Goal: Task Accomplishment & Management: Manage account settings

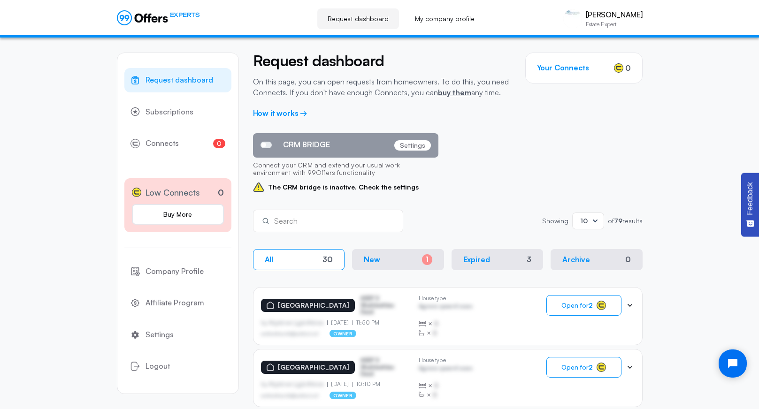
click at [327, 306] on p "[GEOGRAPHIC_DATA]" at bounding box center [313, 306] width 71 height 8
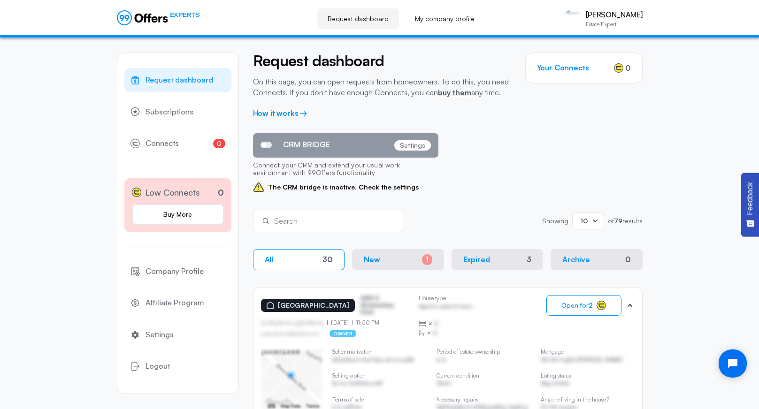
click at [382, 260] on button "New 1" at bounding box center [398, 259] width 92 height 21
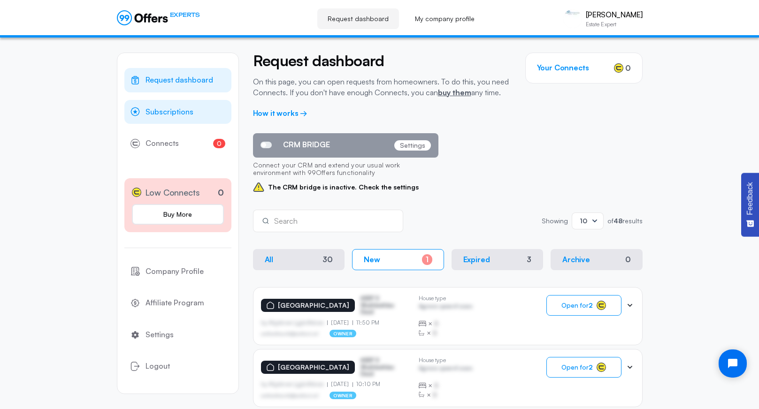
click at [174, 114] on span "Subscriptions" at bounding box center [170, 112] width 48 height 12
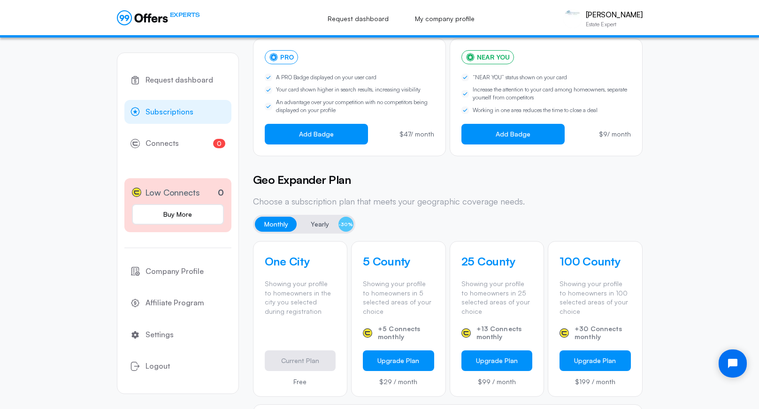
scroll to position [155, 0]
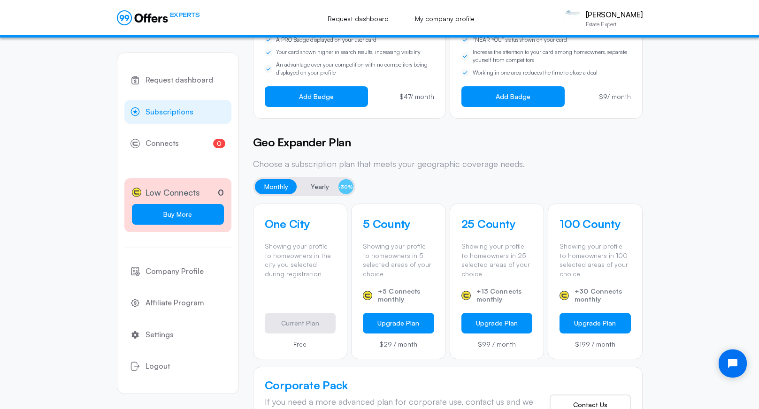
click at [173, 208] on link "Buy More" at bounding box center [178, 214] width 92 height 21
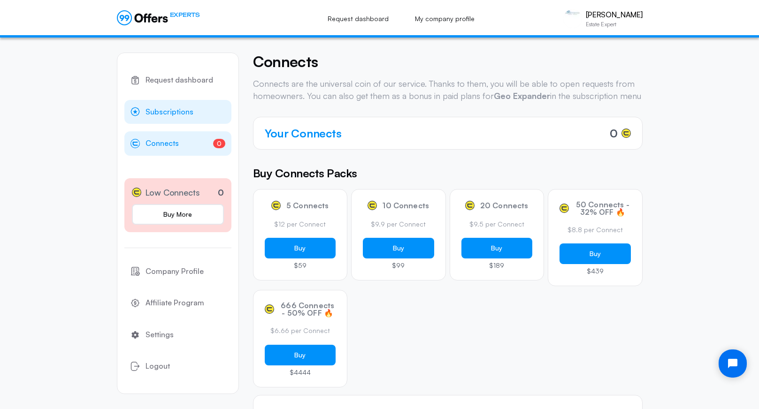
click at [180, 116] on span "Subscriptions" at bounding box center [170, 112] width 48 height 12
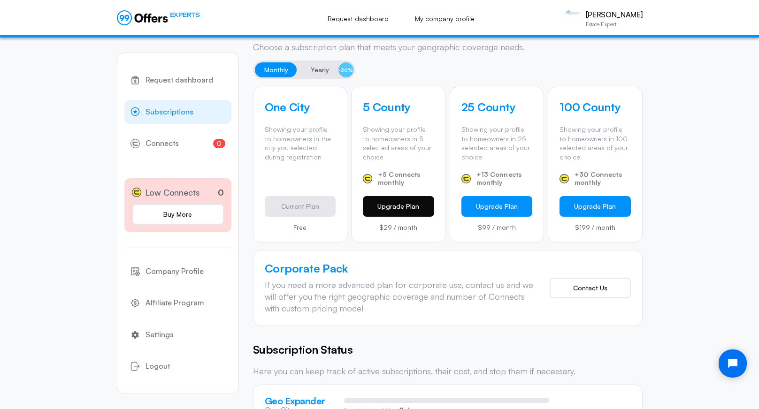
scroll to position [305, 0]
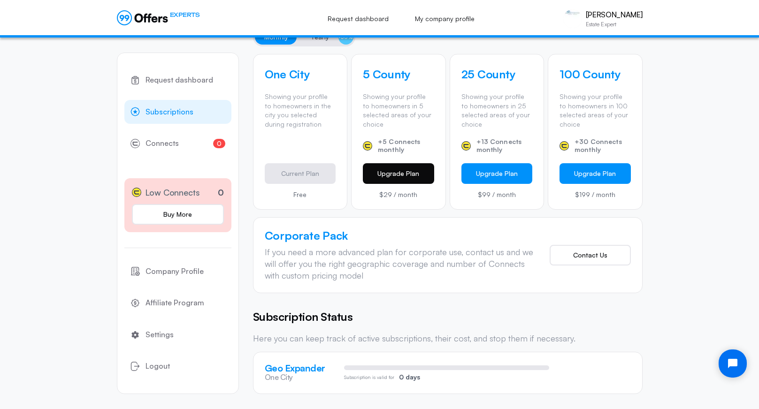
click at [394, 171] on button "Upgrade Plan" at bounding box center [398, 173] width 71 height 21
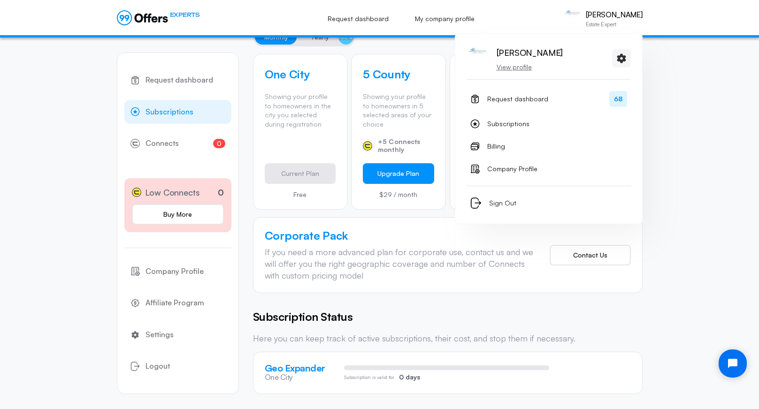
click at [524, 67] on p "View profile" at bounding box center [530, 66] width 66 height 9
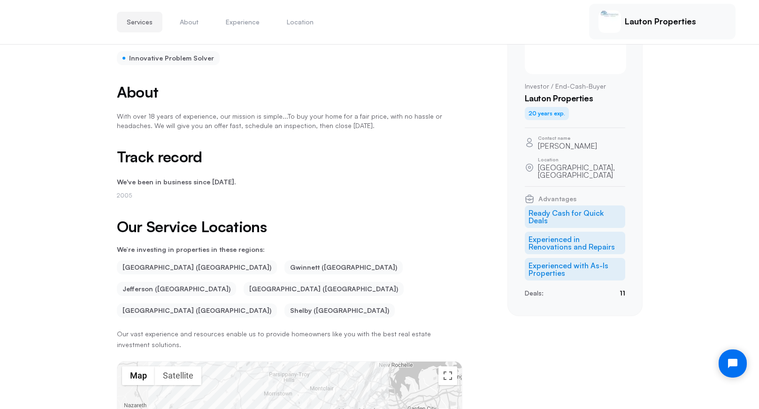
scroll to position [124, 0]
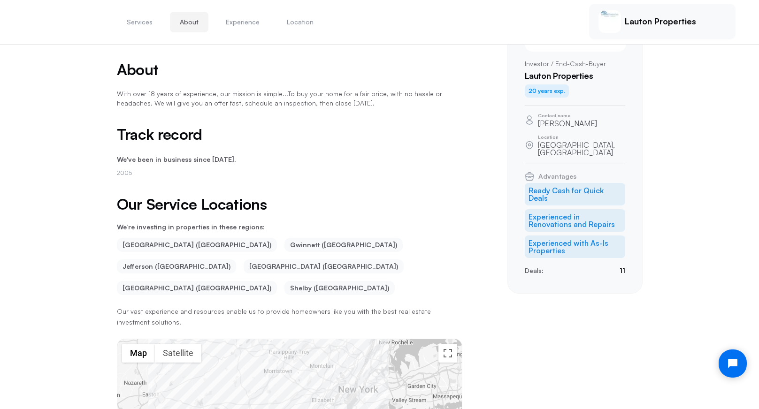
click at [285, 245] on li "Gwinnett ([GEOGRAPHIC_DATA])" at bounding box center [344, 245] width 118 height 14
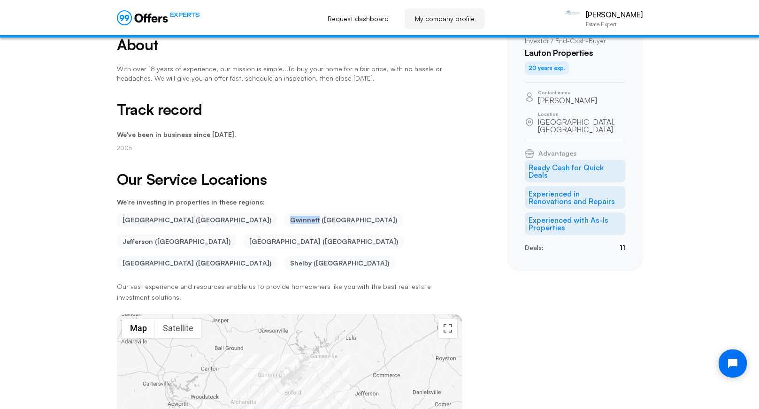
scroll to position [0, 0]
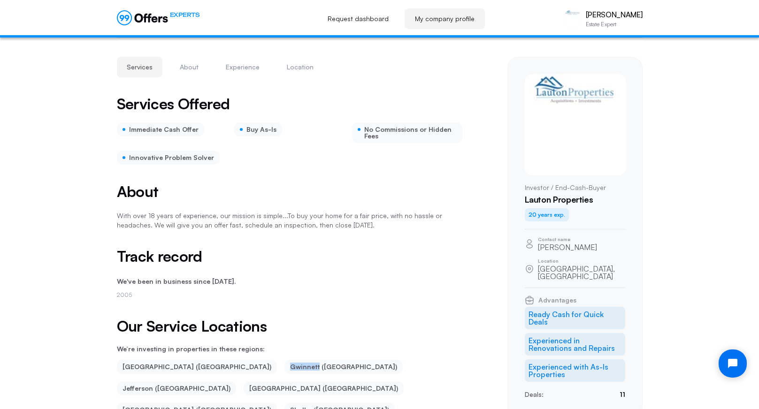
click at [431, 20] on link "My company profile" at bounding box center [445, 18] width 80 height 21
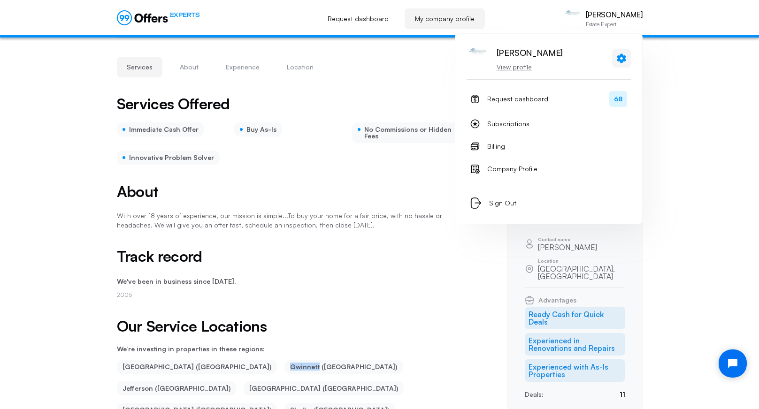
click at [623, 58] on icon at bounding box center [621, 58] width 9 height 9
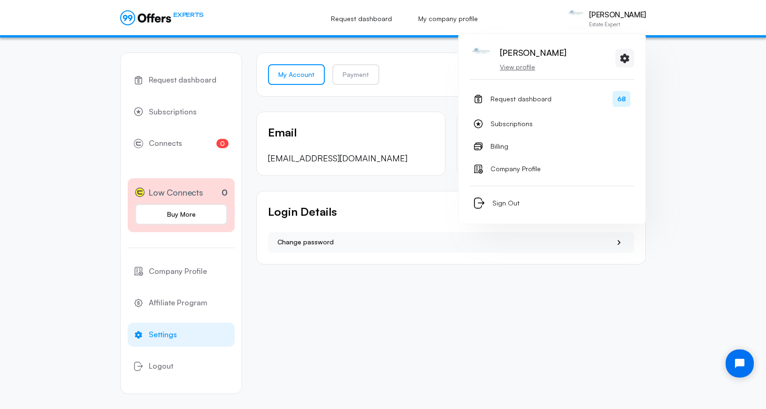
click at [523, 67] on p "View profile" at bounding box center [533, 66] width 66 height 9
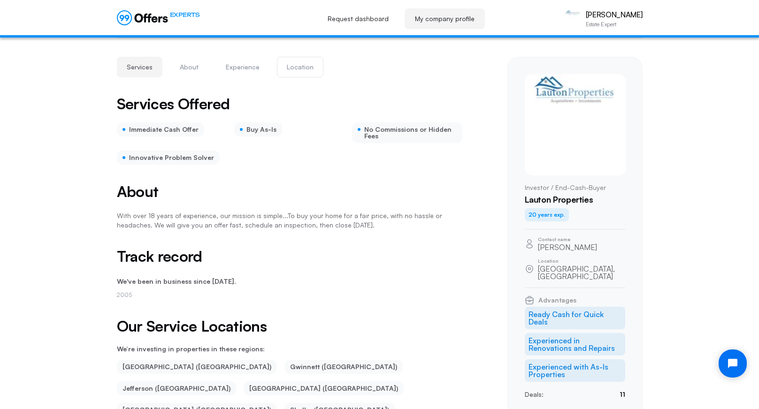
click at [293, 66] on button "Location" at bounding box center [300, 67] width 46 height 21
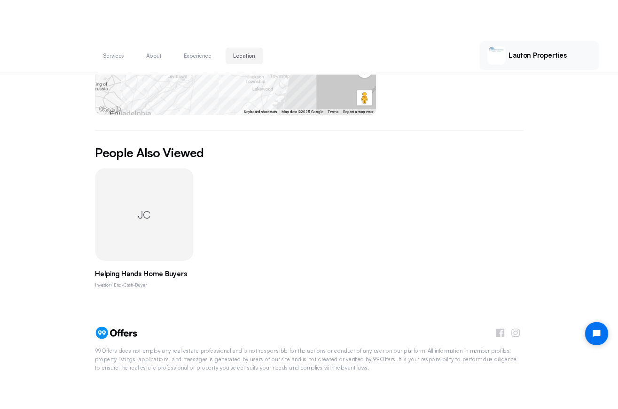
scroll to position [633, 0]
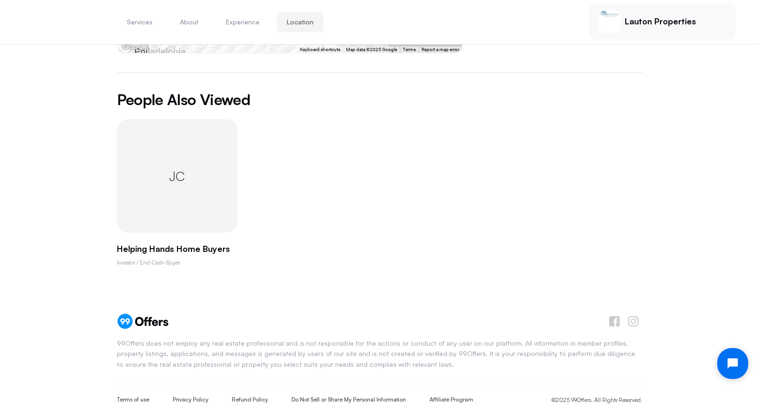
click at [738, 362] on icon "Open chat widget" at bounding box center [738, 364] width 15 height 15
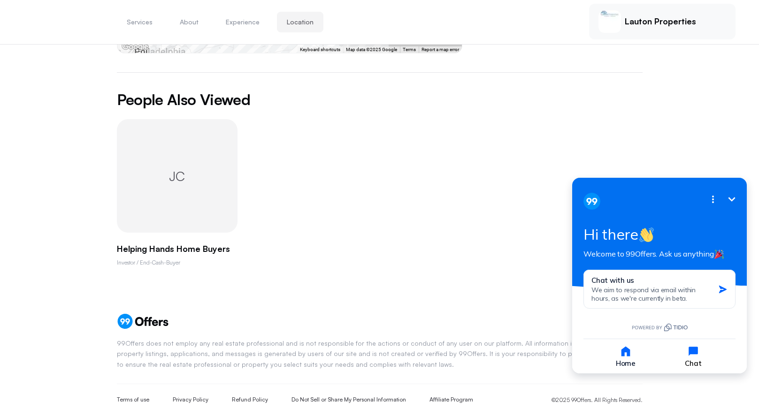
click at [694, 350] on icon "button" at bounding box center [693, 351] width 9 height 9
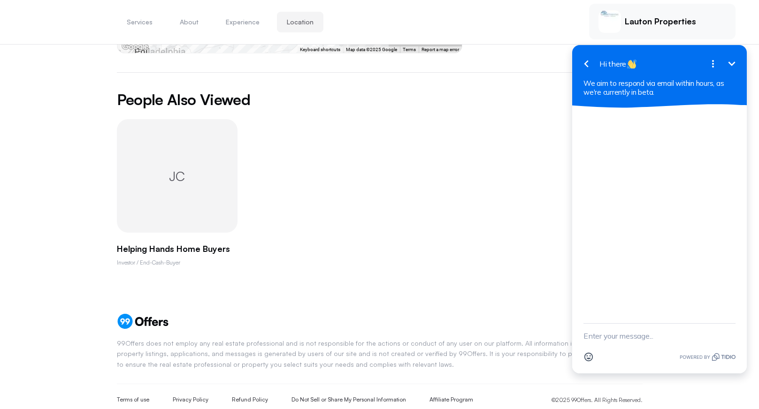
click at [610, 338] on textarea "New message" at bounding box center [660, 336] width 152 height 24
type textarea "How do I edit the locations that we are buying in?"
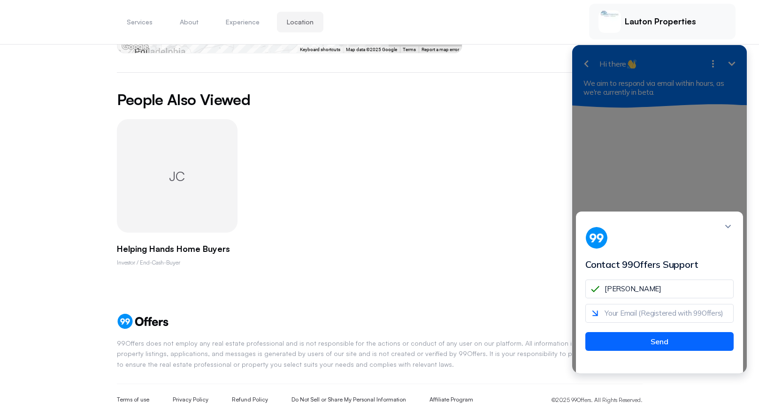
type input "[PERSON_NAME]"
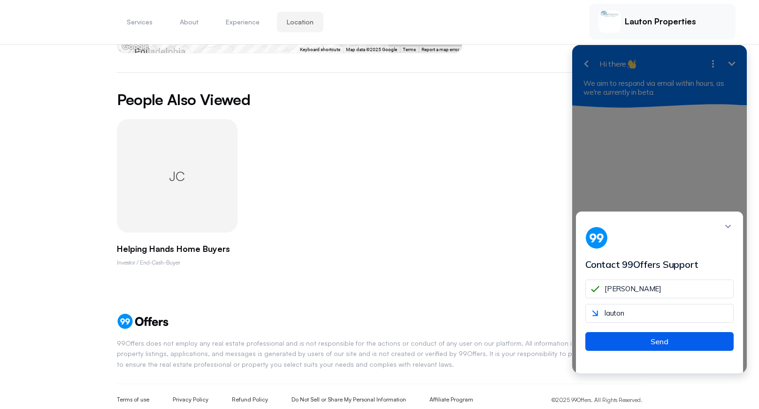
type input "[EMAIL_ADDRESS][DOMAIN_NAME]"
click at [660, 349] on button "Send" at bounding box center [660, 341] width 148 height 19
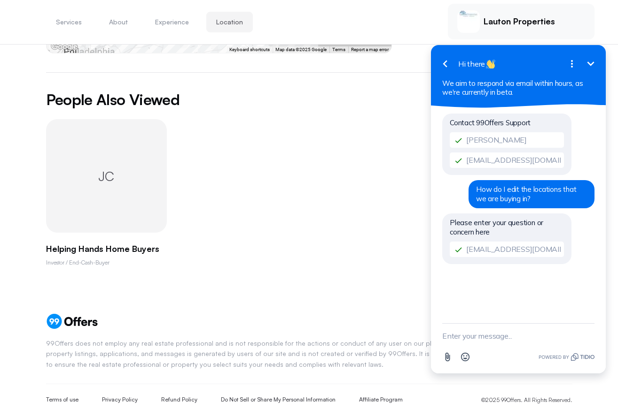
click at [451, 308] on div "Contact 99Offers Support [PERSON_NAME] [PERSON_NAME][EMAIL_ADDRESS][DOMAIN_NAME…" at bounding box center [518, 216] width 175 height 216
click at [450, 318] on div "Contact 99Offers Support [PERSON_NAME] [PERSON_NAME][EMAIL_ADDRESS][DOMAIN_NAME…" at bounding box center [518, 216] width 175 height 216
click at [446, 321] on div "Contact 99Offers Support [PERSON_NAME] [PERSON_NAME][EMAIL_ADDRESS][DOMAIN_NAME…" at bounding box center [518, 216] width 175 height 216
click at [453, 335] on textarea "New message" at bounding box center [518, 336] width 152 height 24
click at [481, 190] on span "How do I edit the locations that we are buying in?" at bounding box center [526, 194] width 100 height 18
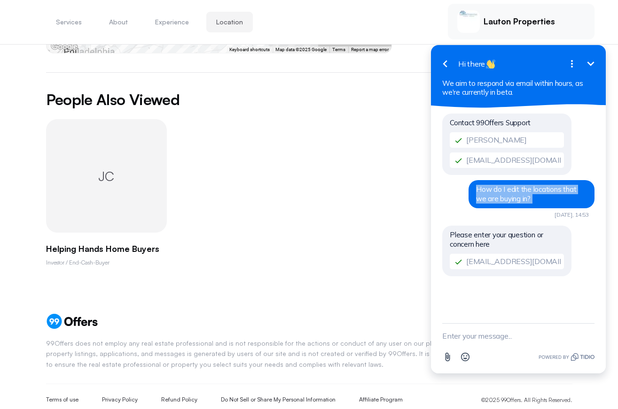
drag, startPoint x: 481, startPoint y: 190, endPoint x: 523, endPoint y: 198, distance: 42.0
click at [523, 198] on div "How do I edit the locations that we are buying in? [DATE], 14:53" at bounding box center [531, 194] width 126 height 28
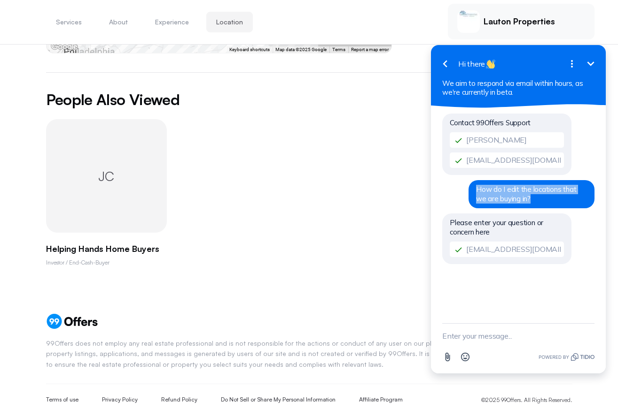
copy span "How do I edit the locations that we are buying in?"
click at [458, 338] on textarea "New message" at bounding box center [518, 336] width 152 height 24
paste textarea "How do I edit the locations that we are buying in?"
type textarea "How do I edit the locations that we are buying in?"
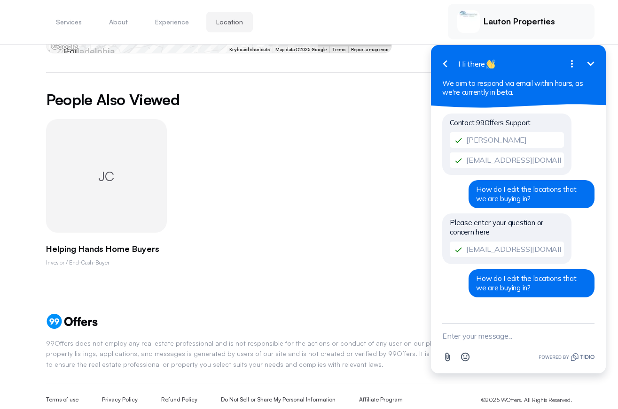
click at [476, 249] on input "[EMAIL_ADDRESS][DOMAIN_NAME]" at bounding box center [506, 249] width 114 height 15
click at [480, 230] on span "Please enter your question or concern here" at bounding box center [495, 227] width 93 height 18
click at [508, 232] on div "Please enter your question or concern here [EMAIL_ADDRESS][DOMAIN_NAME]" at bounding box center [506, 239] width 129 height 51
click at [486, 232] on span "Please enter your question or concern here" at bounding box center [495, 227] width 93 height 18
click at [482, 224] on span "Please enter your question or concern here" at bounding box center [495, 227] width 93 height 18
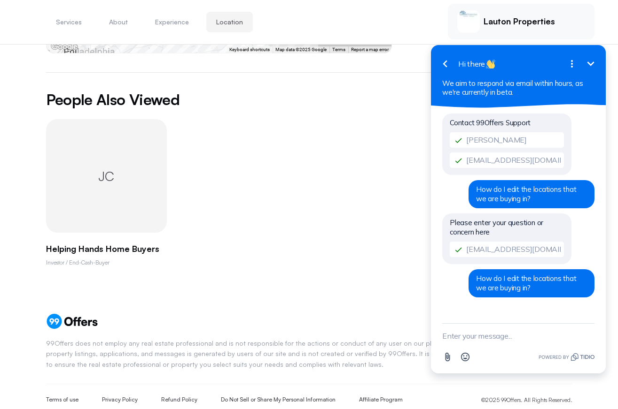
click at [309, 169] on div "JC Helping Hands Home Buyers Investor / End-Cash-Buyer" at bounding box center [309, 193] width 526 height 148
click at [594, 61] on icon "Minimize" at bounding box center [590, 63] width 11 height 11
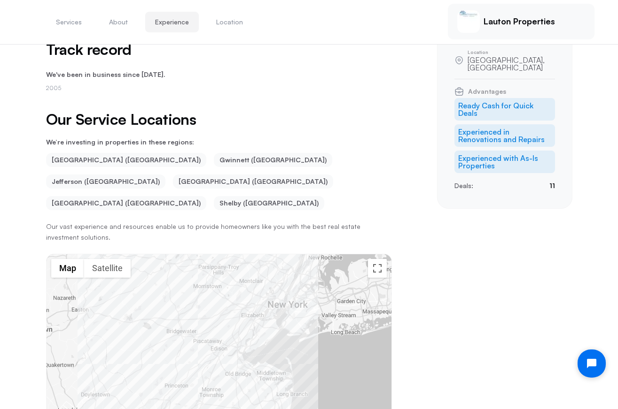
scroll to position [198, 0]
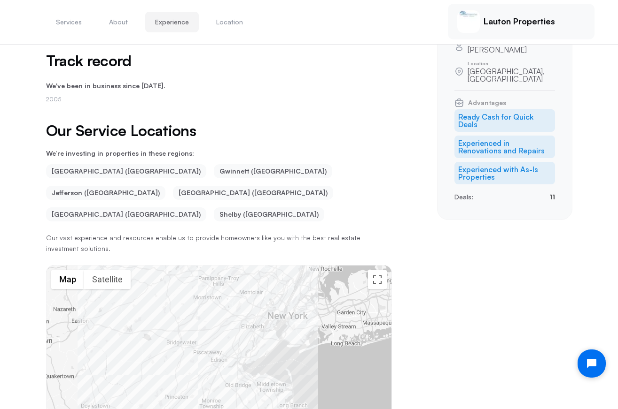
click at [459, 192] on p "Deals:" at bounding box center [463, 197] width 19 height 10
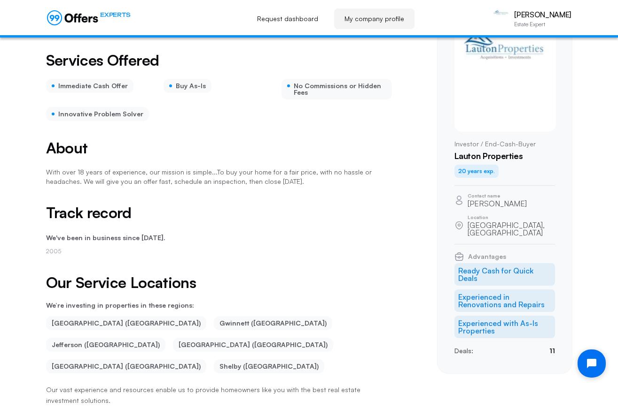
scroll to position [0, 0]
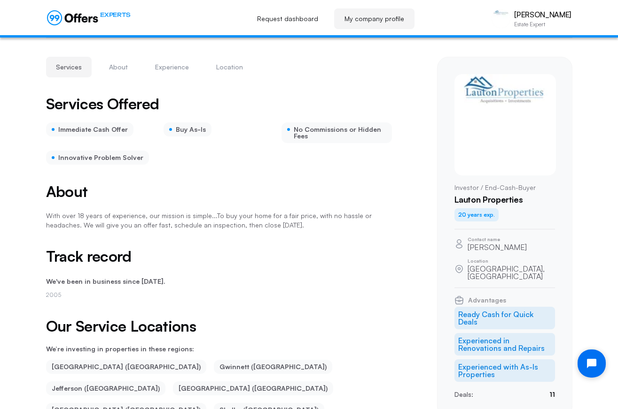
click at [509, 151] on img at bounding box center [504, 124] width 101 height 101
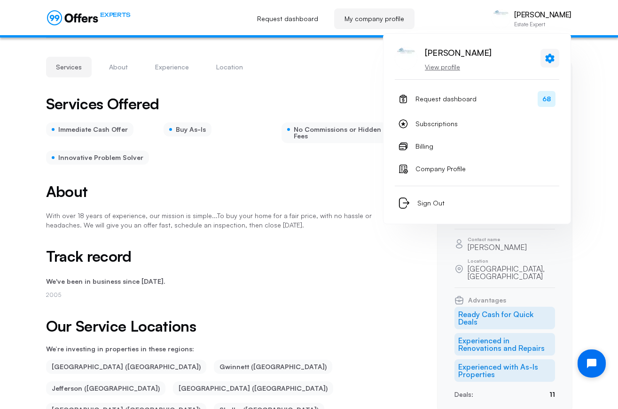
click at [552, 56] on icon at bounding box center [549, 58] width 9 height 9
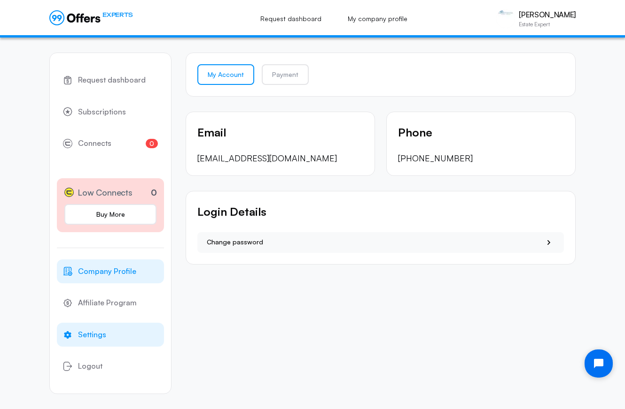
click at [126, 270] on span "Company Profile" at bounding box center [107, 272] width 58 height 12
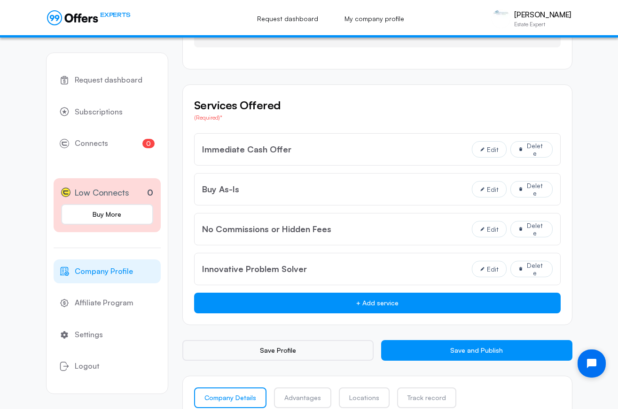
scroll to position [690, 0]
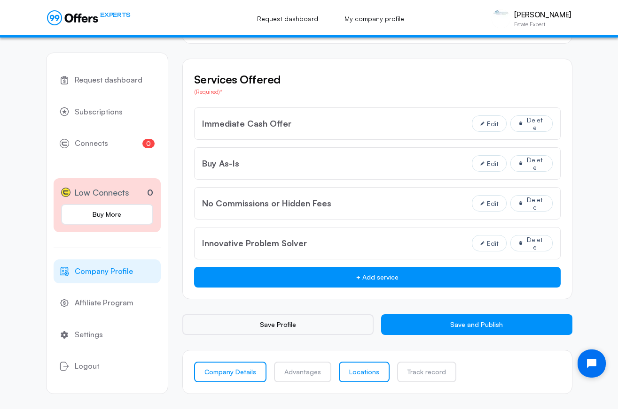
click at [359, 371] on link "Locations" at bounding box center [364, 372] width 51 height 21
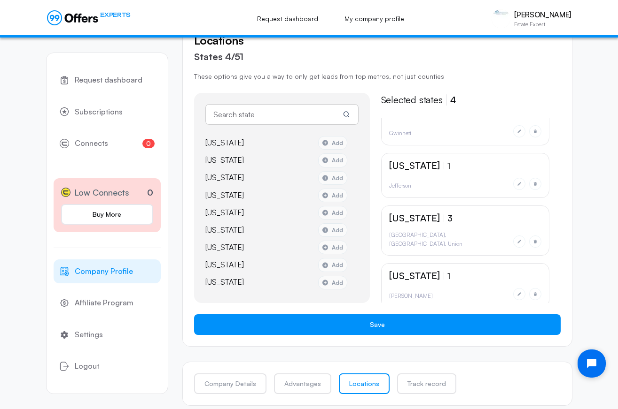
scroll to position [184, 0]
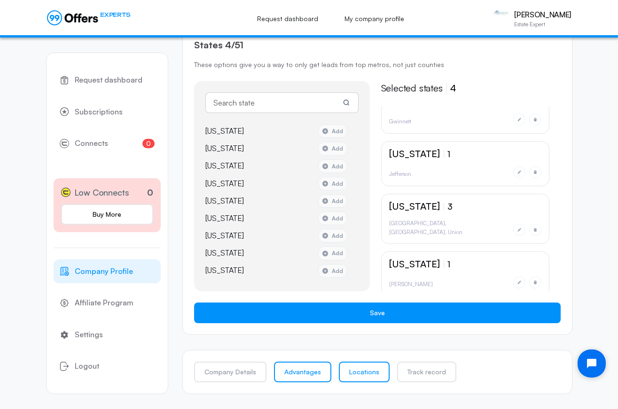
click at [308, 374] on link "Advantages" at bounding box center [302, 372] width 57 height 21
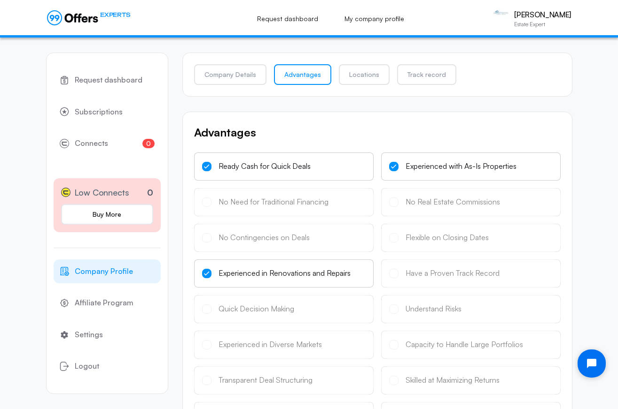
click at [394, 202] on div "No Real Estate Commissions" at bounding box center [470, 202] width 179 height 28
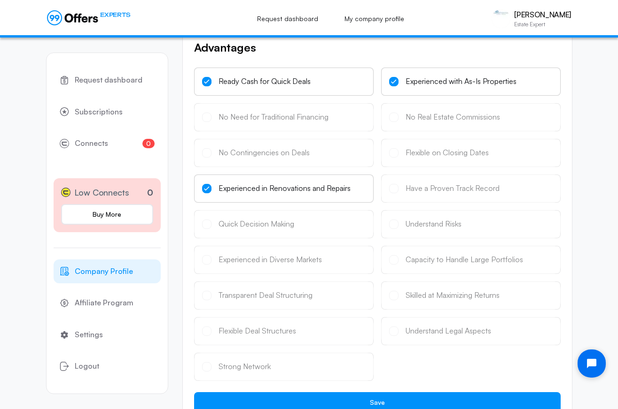
scroll to position [175, 0]
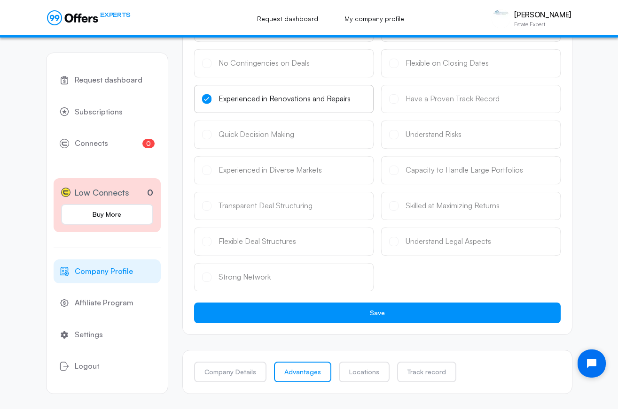
click at [265, 243] on div "Flexible Deal Structures" at bounding box center [283, 242] width 179 height 28
click at [438, 372] on link "Track record" at bounding box center [426, 372] width 59 height 21
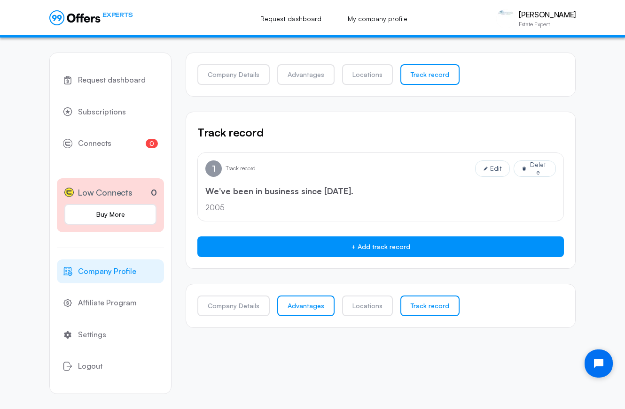
click at [315, 309] on link "Advantages" at bounding box center [305, 306] width 57 height 21
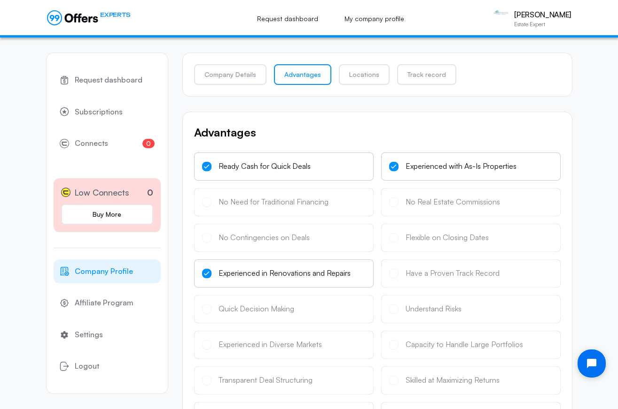
click at [245, 202] on div "No Need for Traditional Financing" at bounding box center [283, 202] width 179 height 28
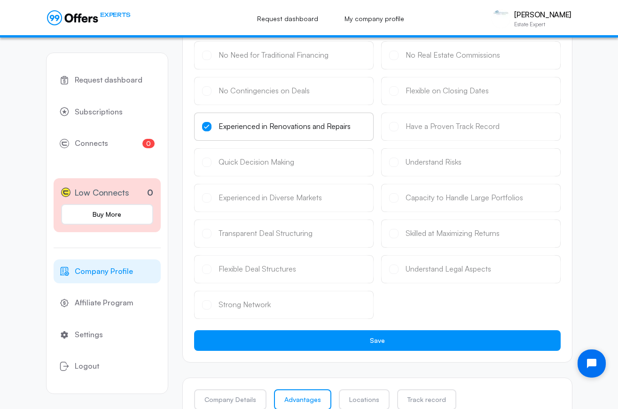
scroll to position [175, 0]
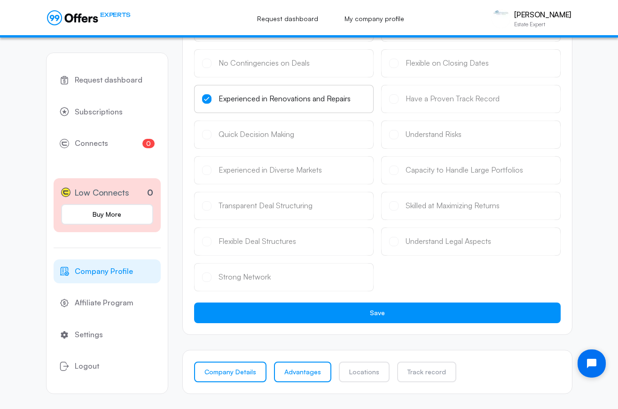
click at [234, 370] on link "Company Details" at bounding box center [230, 372] width 72 height 21
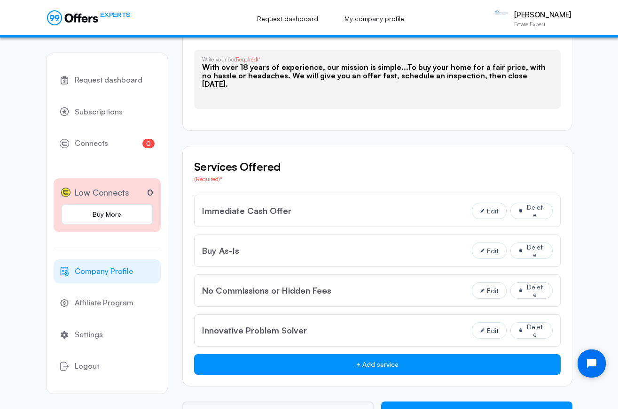
scroll to position [616, 0]
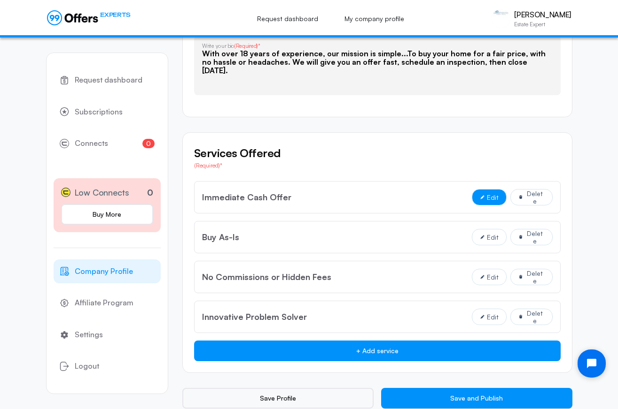
click at [489, 200] on span "Edit" at bounding box center [492, 198] width 12 height 8
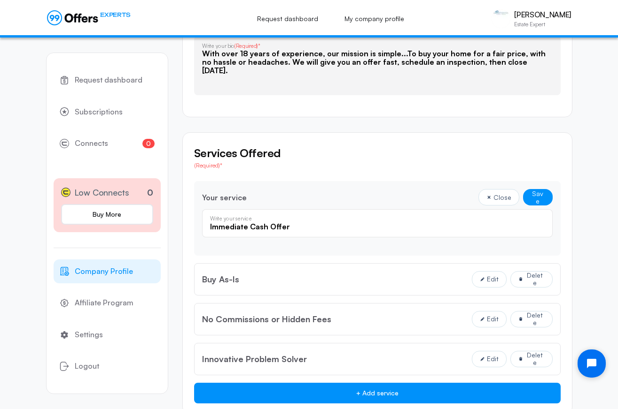
click at [336, 196] on div "Your service Close Save" at bounding box center [377, 197] width 350 height 16
click at [542, 196] on button "Save" at bounding box center [538, 197] width 30 height 16
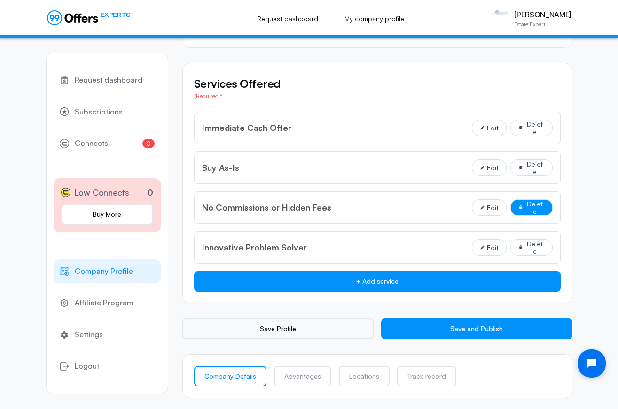
scroll to position [690, 0]
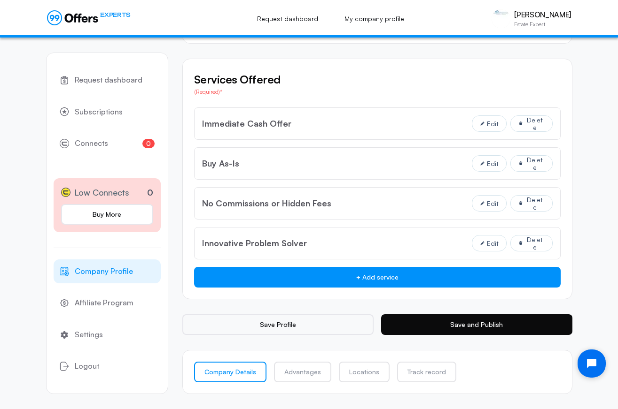
click at [448, 324] on button "Save and Publish" at bounding box center [476, 325] width 191 height 21
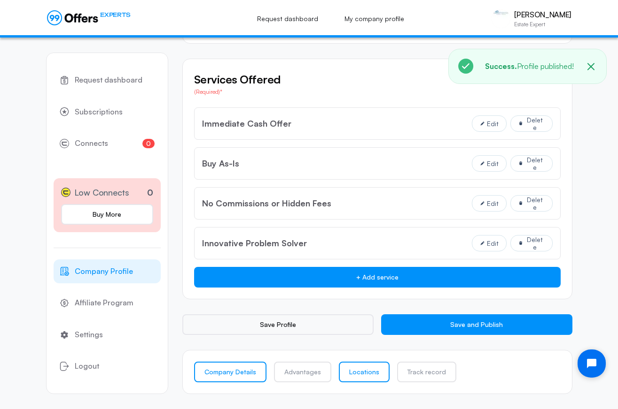
click at [353, 374] on link "Locations" at bounding box center [364, 372] width 51 height 21
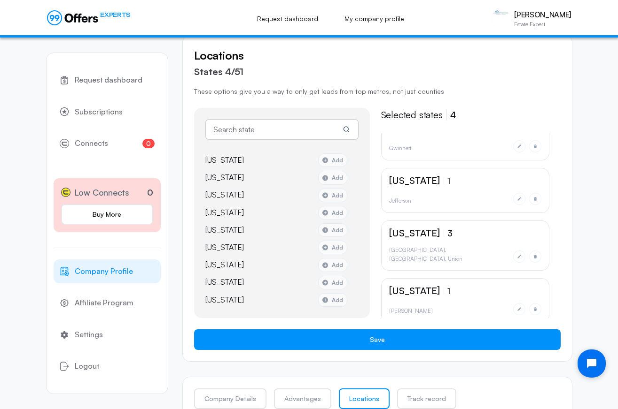
scroll to position [184, 0]
